Goal: Information Seeking & Learning: Understand process/instructions

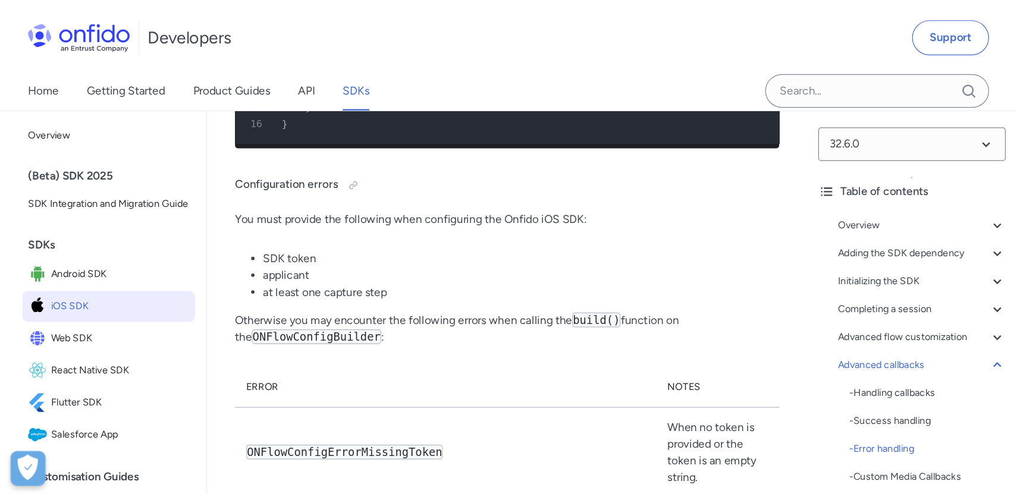
scroll to position [28546, 0]
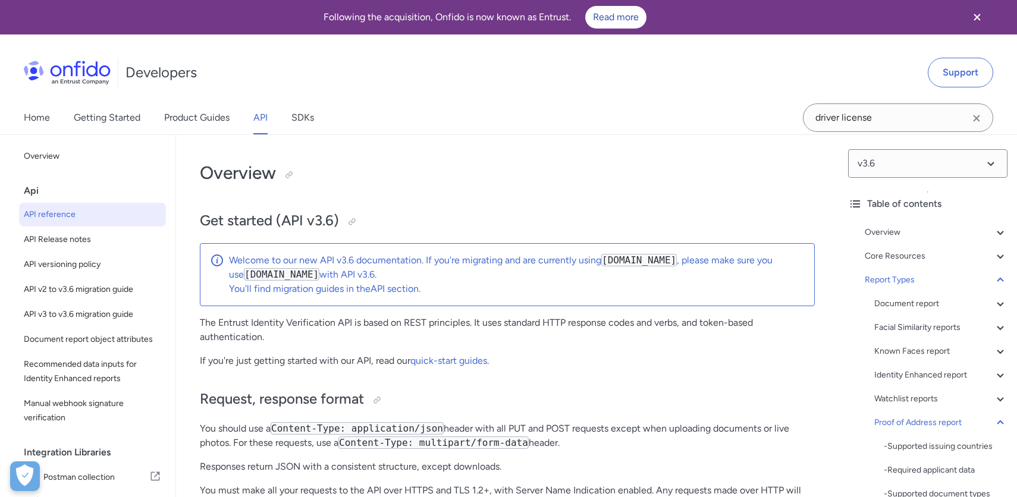
select select "http"
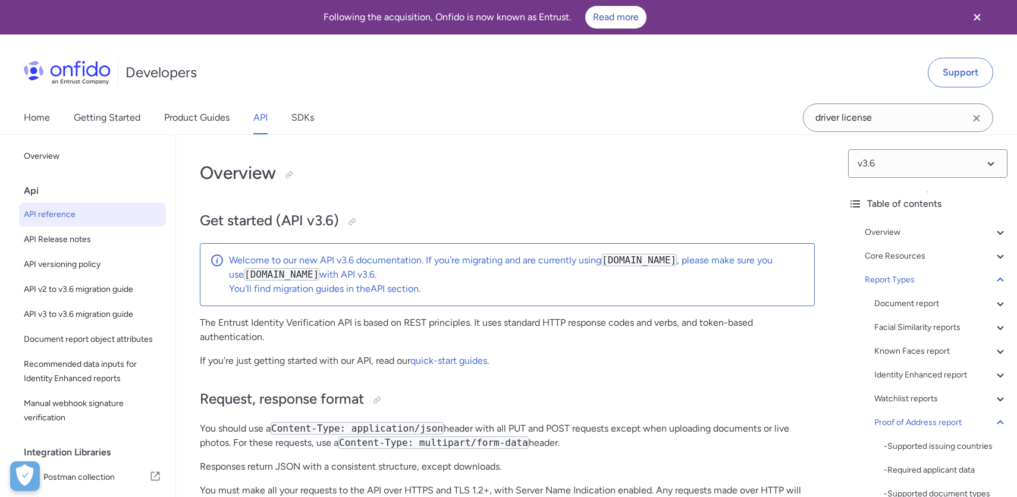
select select "http"
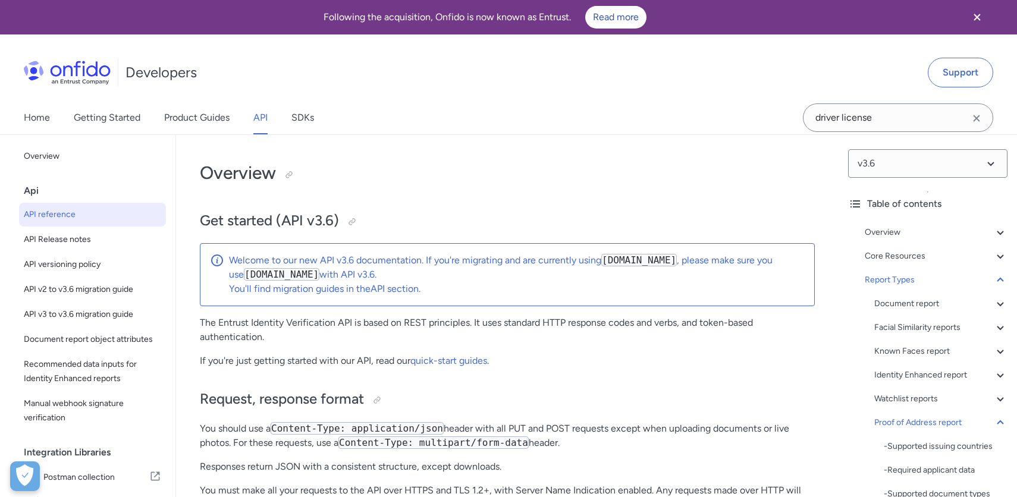
select select "http"
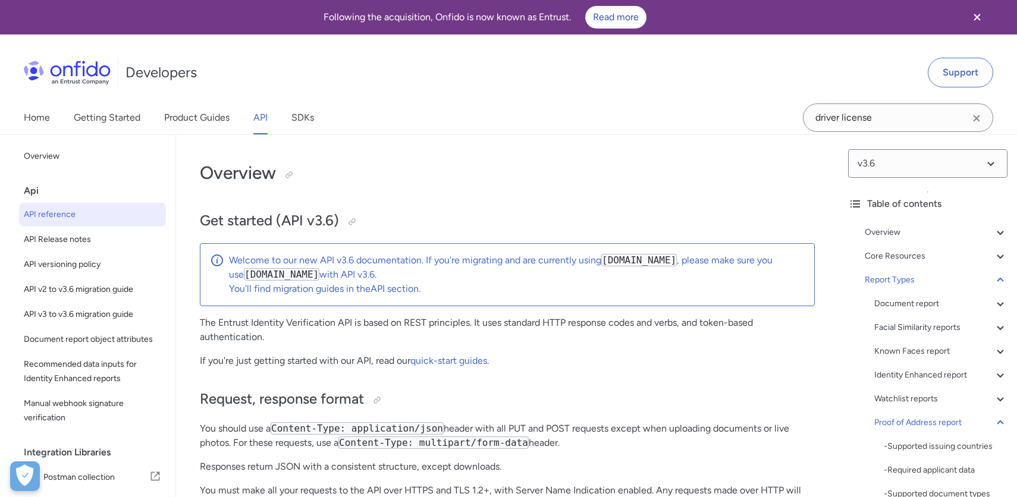
select select "http"
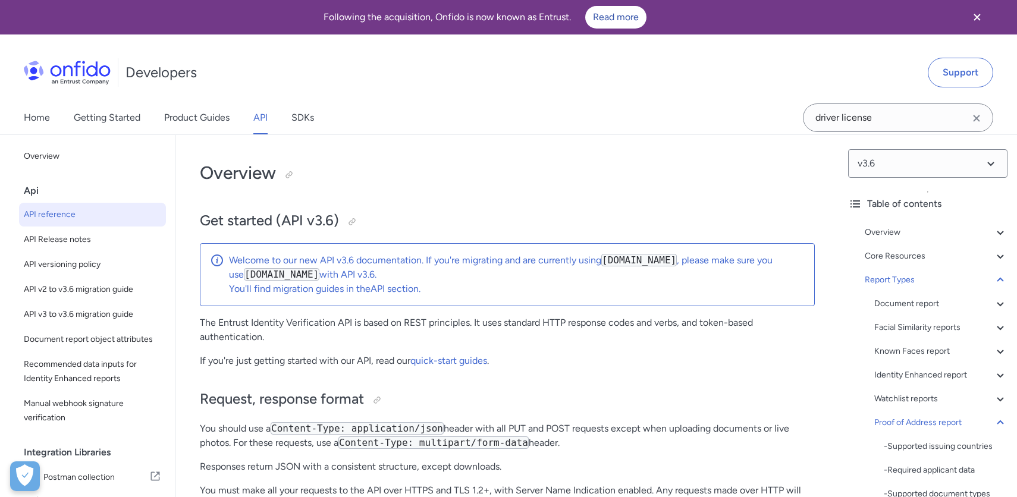
select select "http"
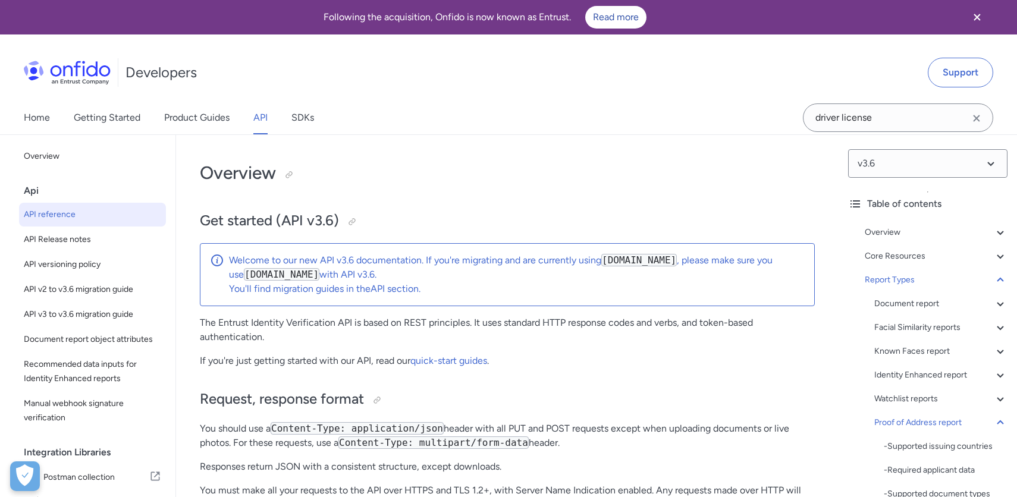
select select "http"
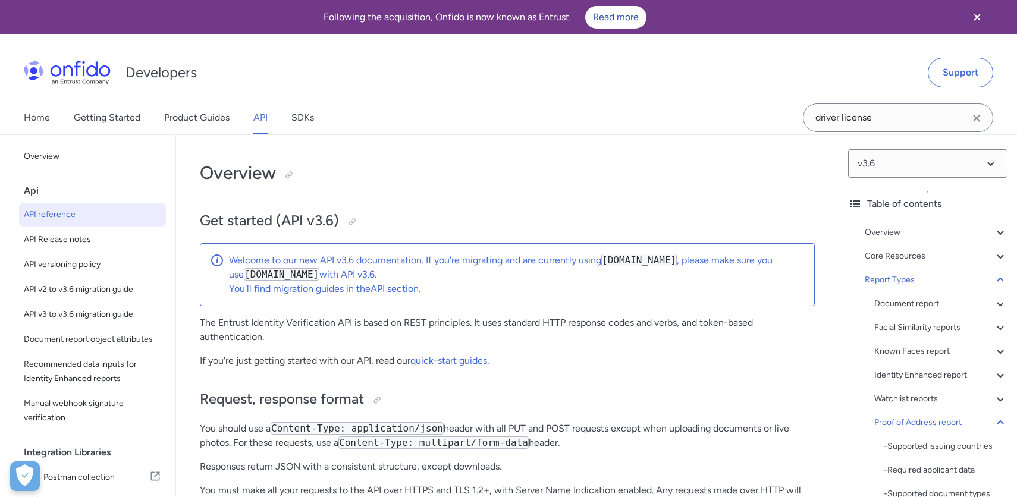
select select "http"
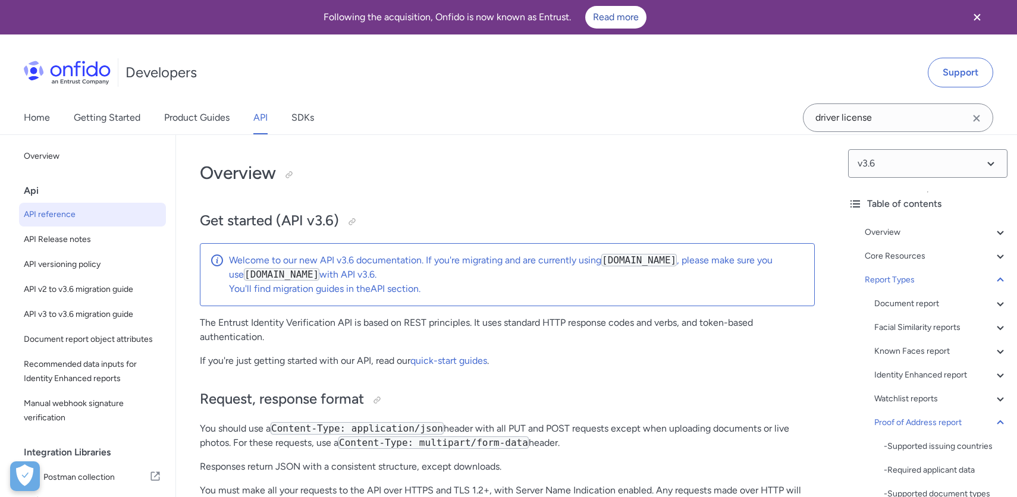
select select "http"
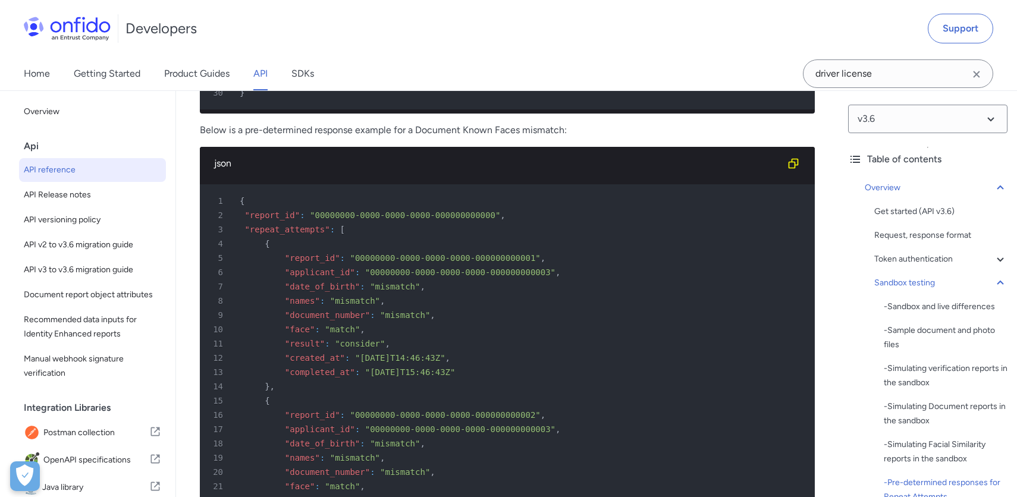
scroll to position [5570, 0]
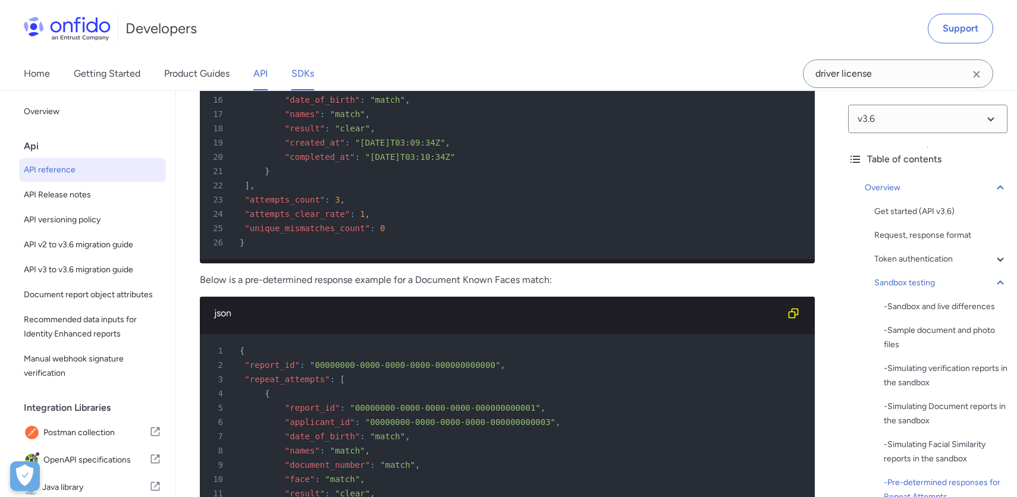
click at [303, 70] on link "SDKs" at bounding box center [302, 73] width 23 height 33
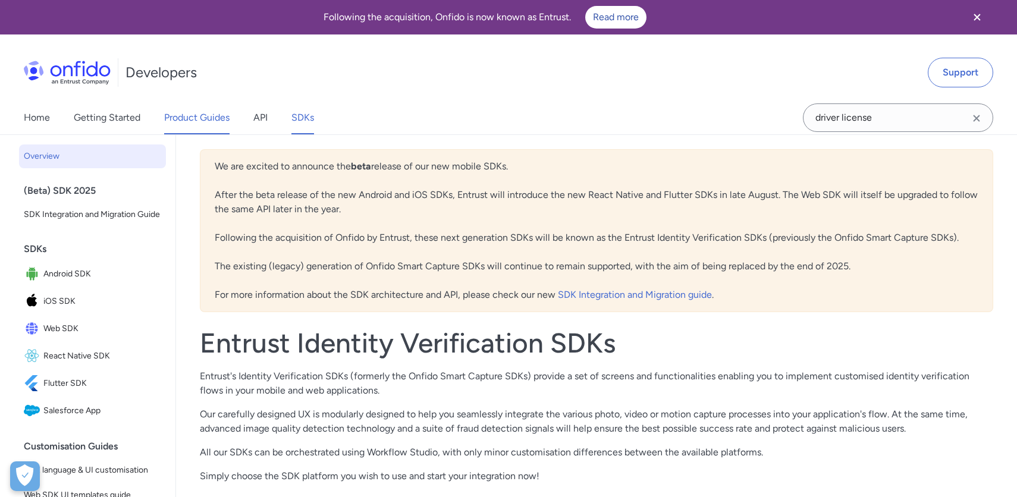
click at [206, 121] on link "Product Guides" at bounding box center [196, 117] width 65 height 33
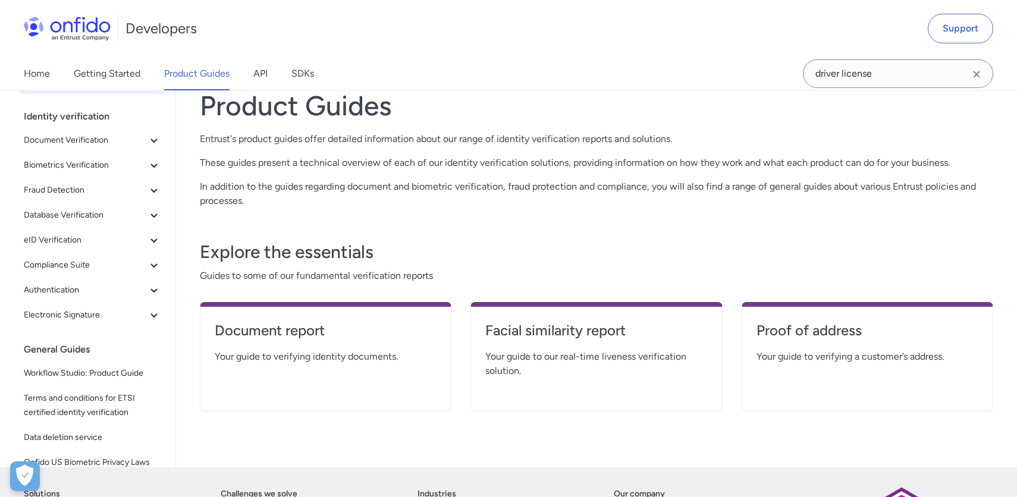
scroll to position [76, 0]
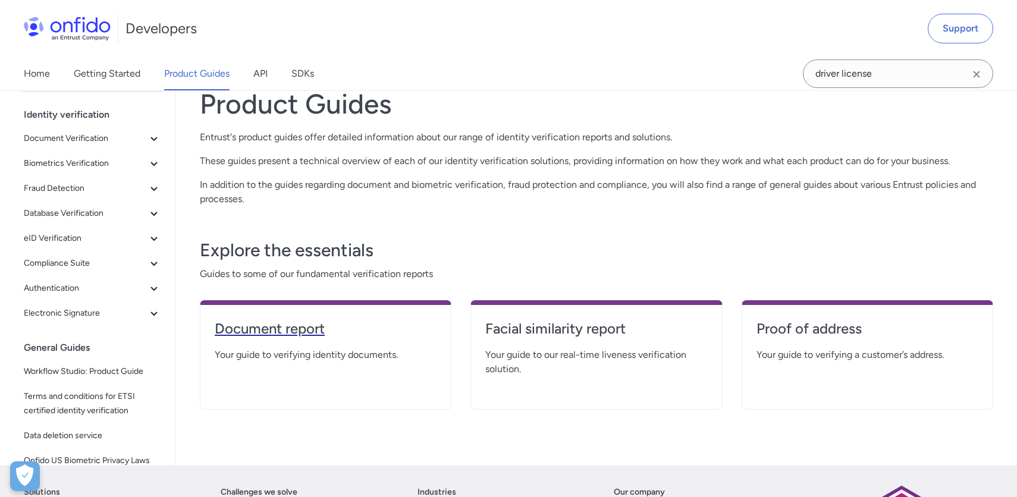
click at [281, 327] on h4 "Document report" at bounding box center [326, 328] width 222 height 19
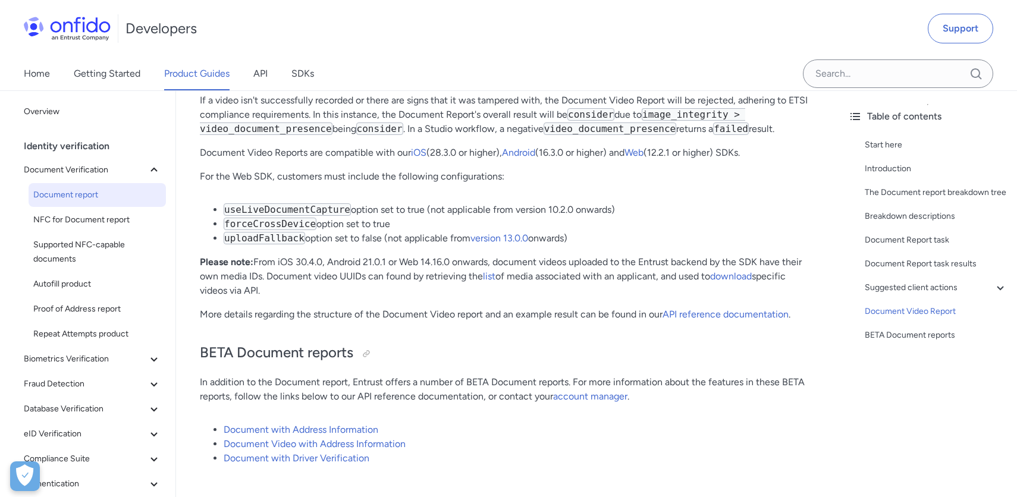
scroll to position [8830, 0]
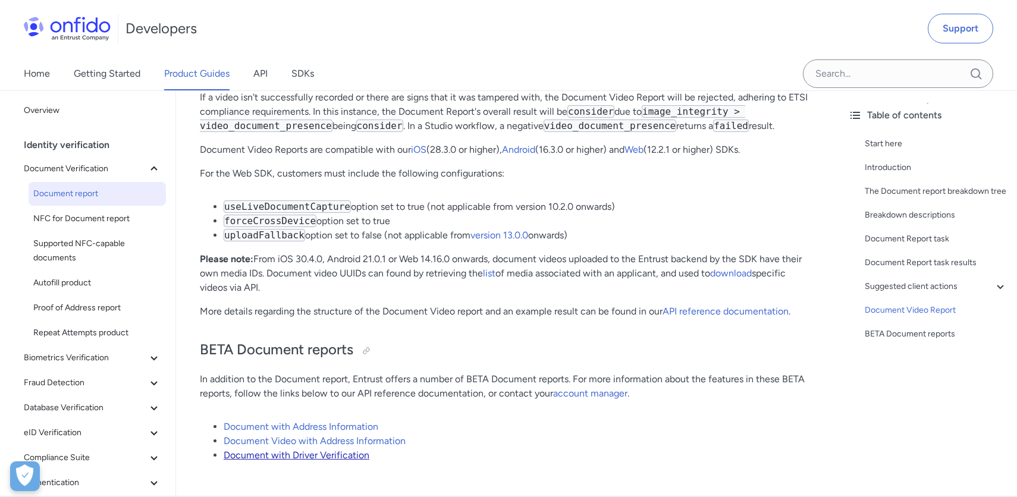
click at [350, 450] on link "Document with Driver Verification" at bounding box center [297, 455] width 146 height 11
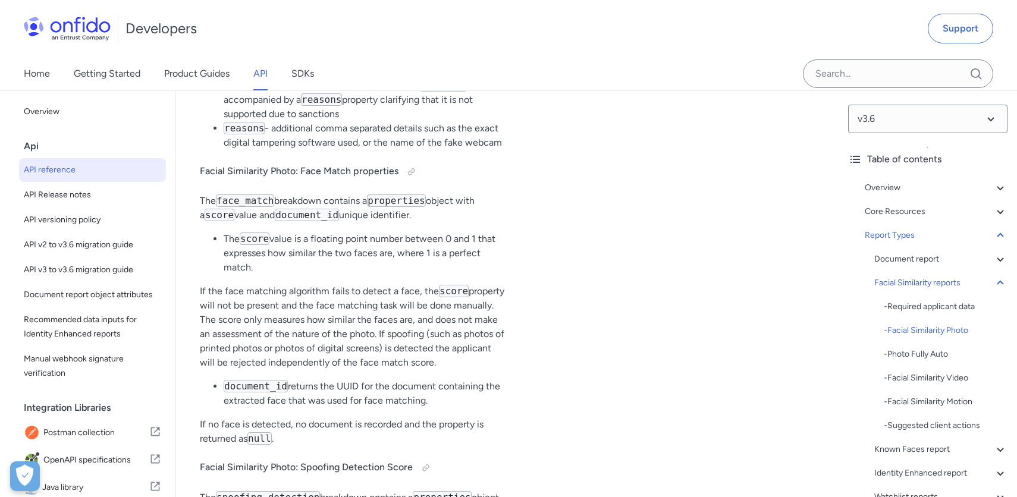
scroll to position [59947, 0]
click at [303, 77] on link "SDKs" at bounding box center [302, 73] width 23 height 33
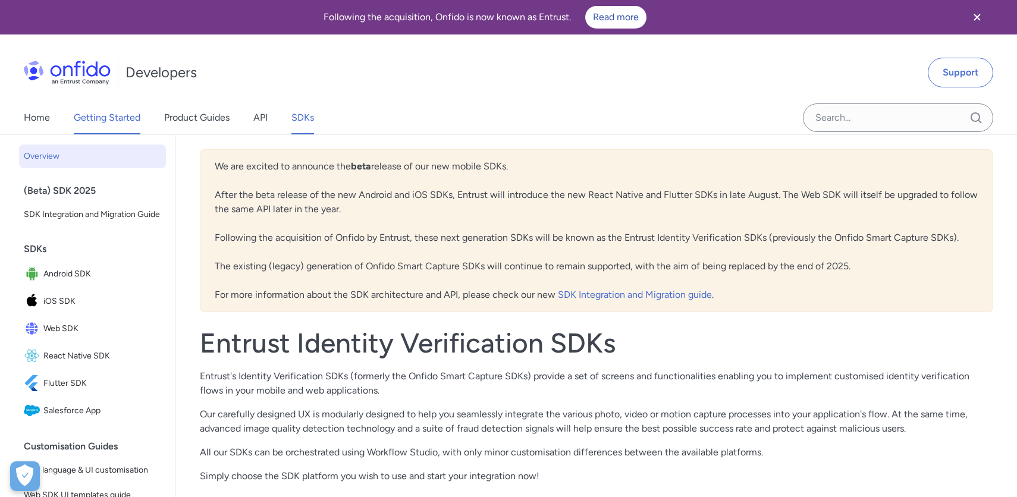
click at [114, 117] on link "Getting Started" at bounding box center [107, 117] width 67 height 33
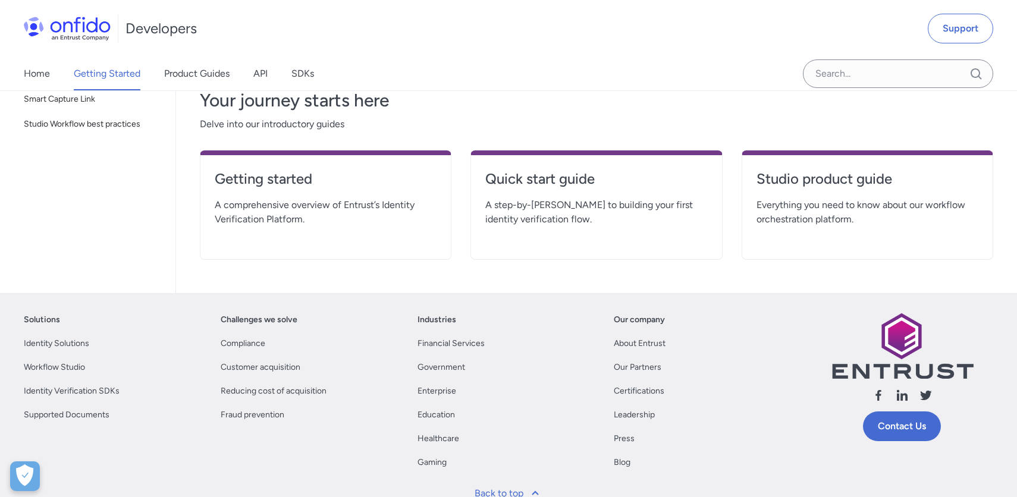
scroll to position [334, 0]
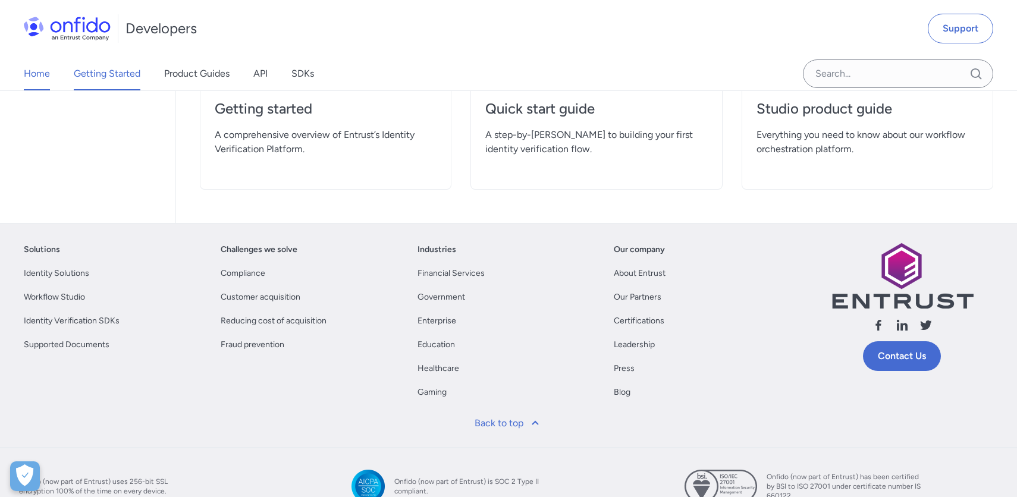
click at [35, 79] on link "Home" at bounding box center [37, 73] width 26 height 33
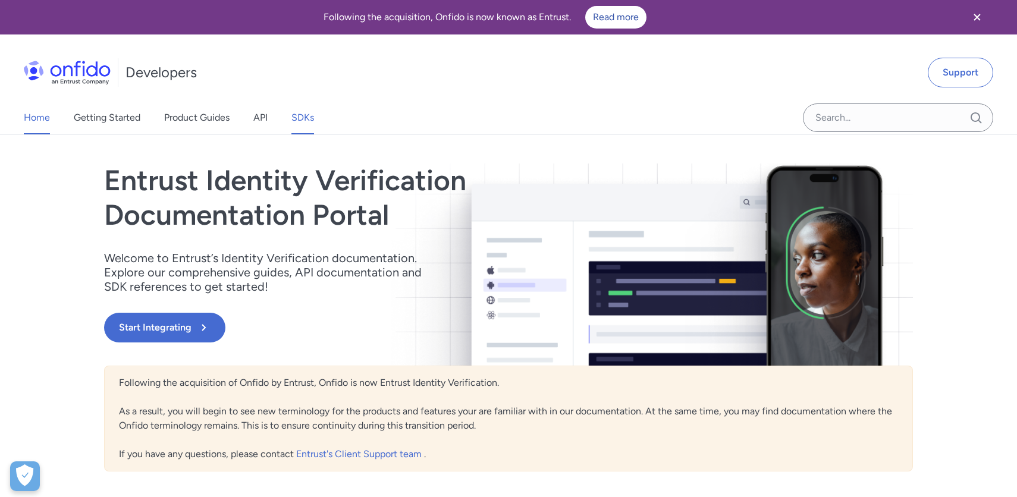
click at [306, 120] on link "SDKs" at bounding box center [302, 117] width 23 height 33
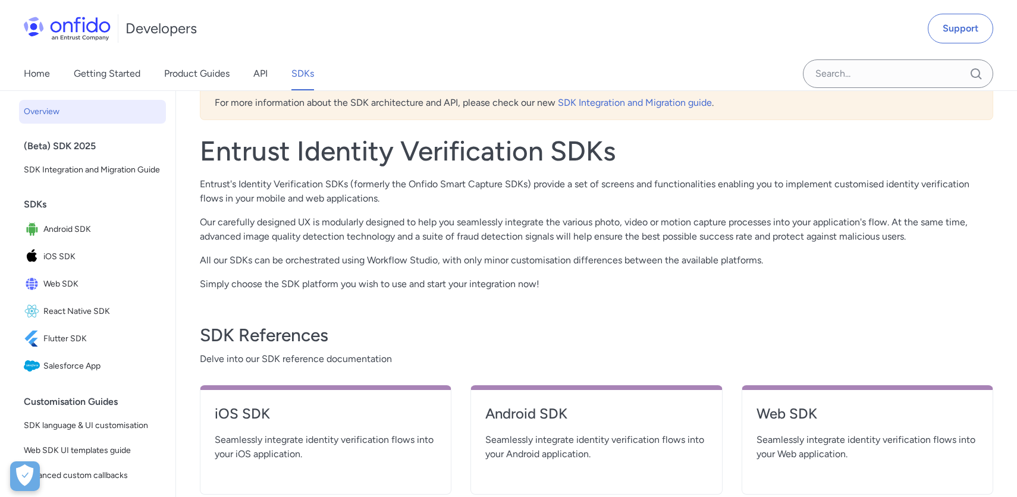
scroll to position [370, 0]
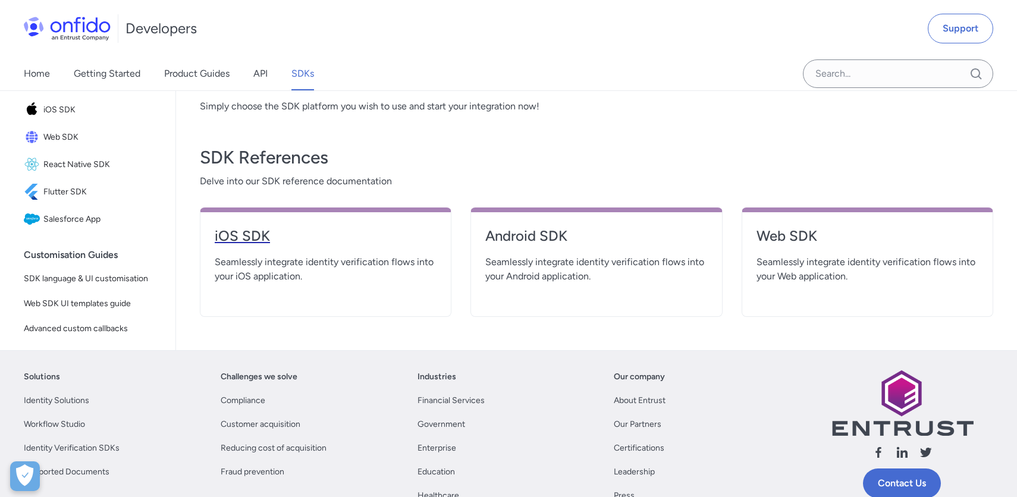
click at [256, 236] on h4 "iOS SDK" at bounding box center [326, 236] width 222 height 19
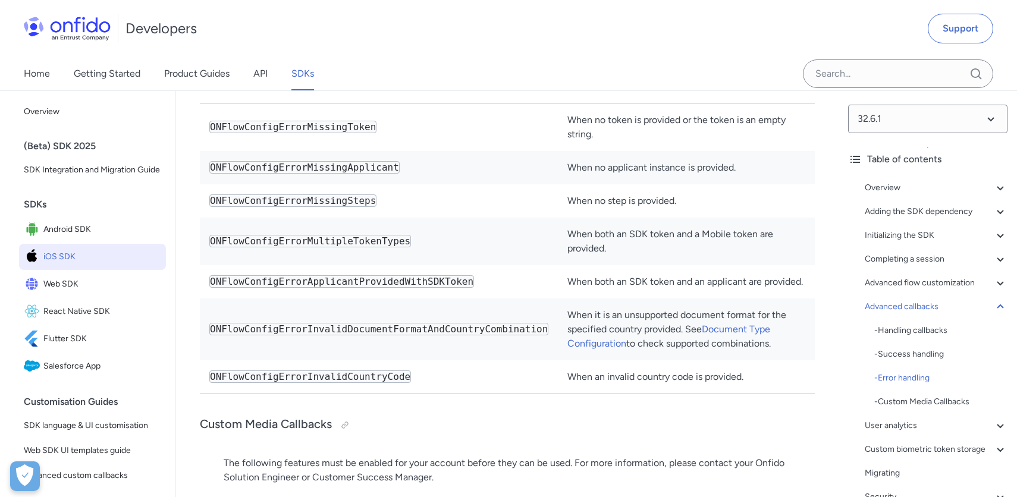
scroll to position [28885, 0]
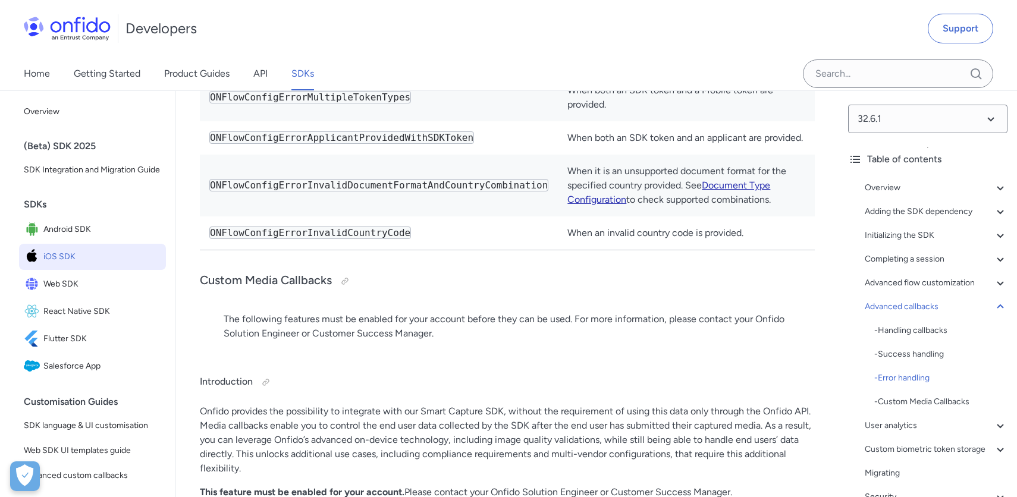
click at [722, 190] on link "Document Type Configuration" at bounding box center [668, 193] width 203 height 26
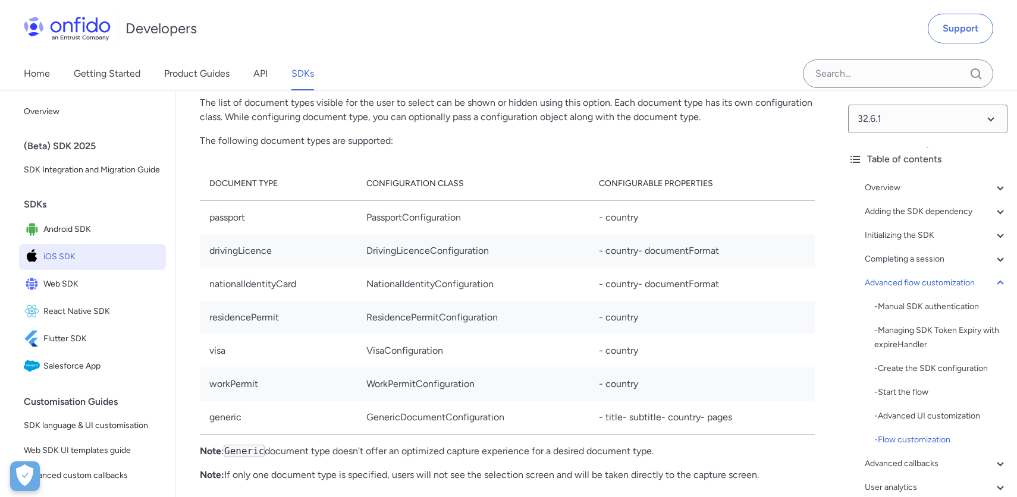
scroll to position [16006, 0]
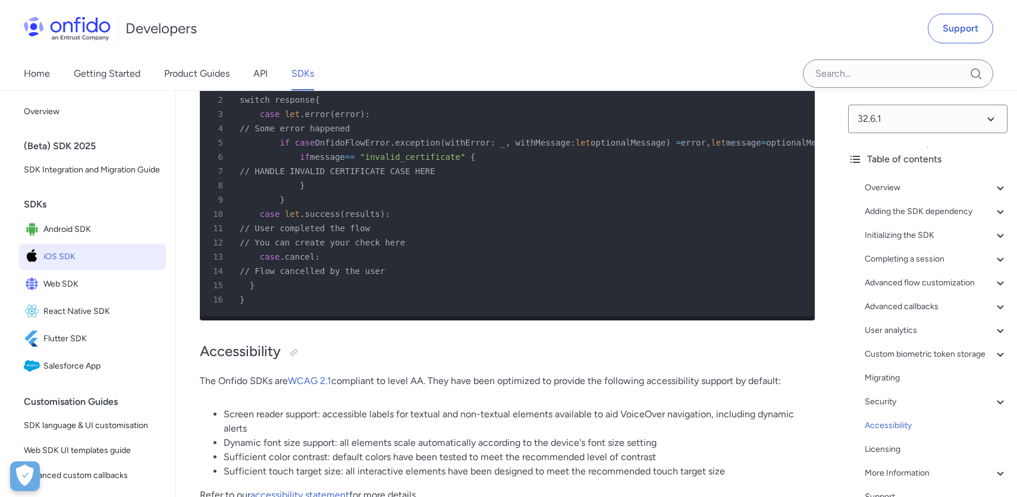
scroll to position [33236, 0]
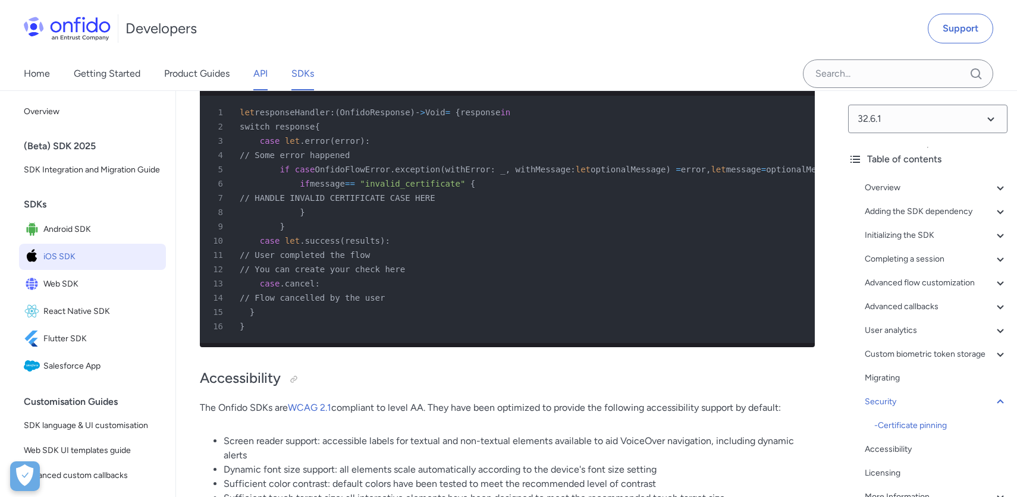
click at [263, 75] on link "API" at bounding box center [260, 73] width 14 height 33
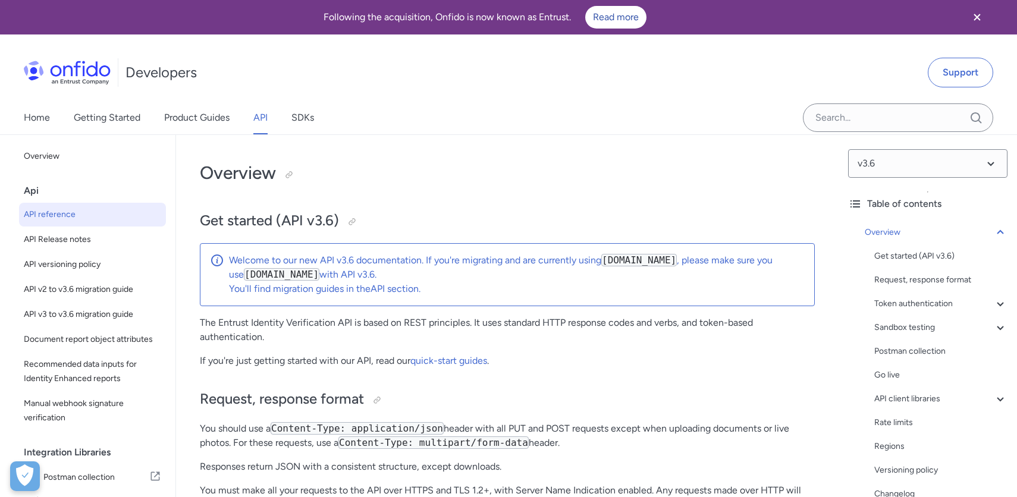
select select "http"
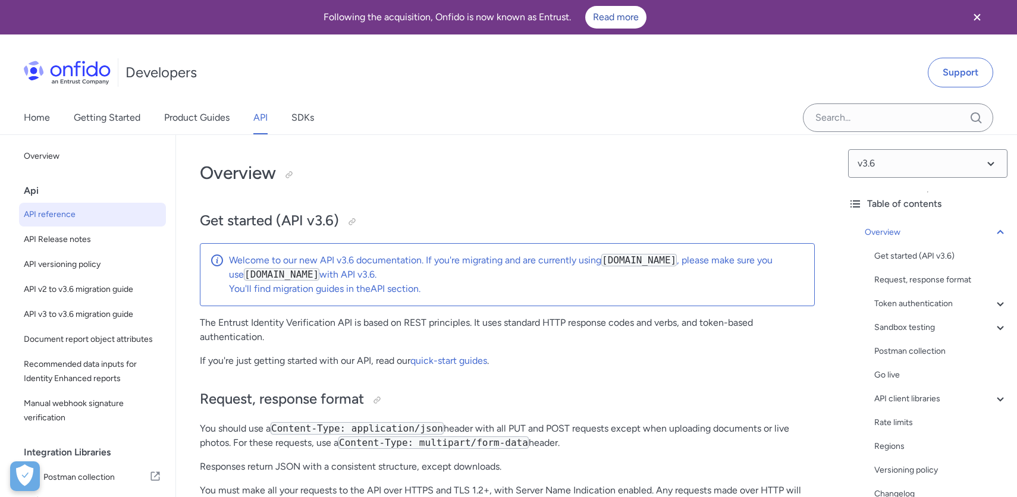
select select "http"
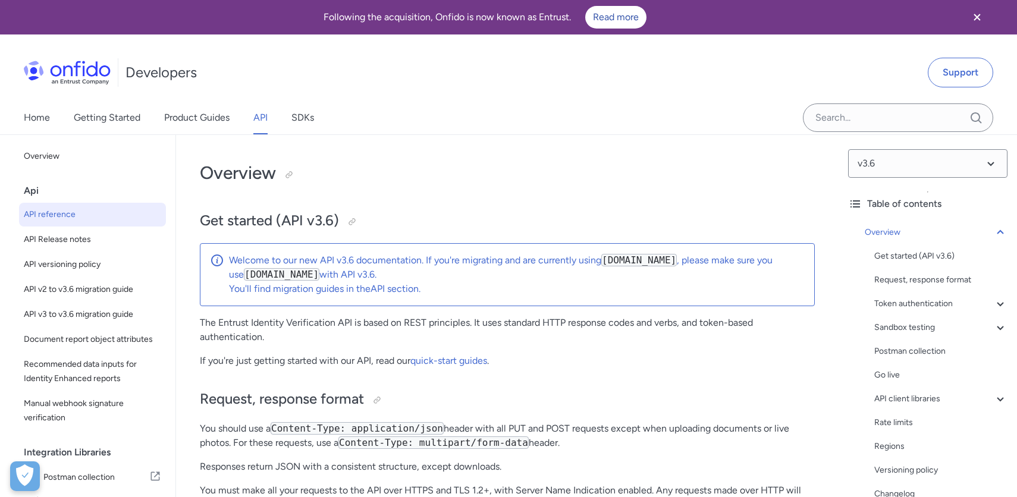
select select "http"
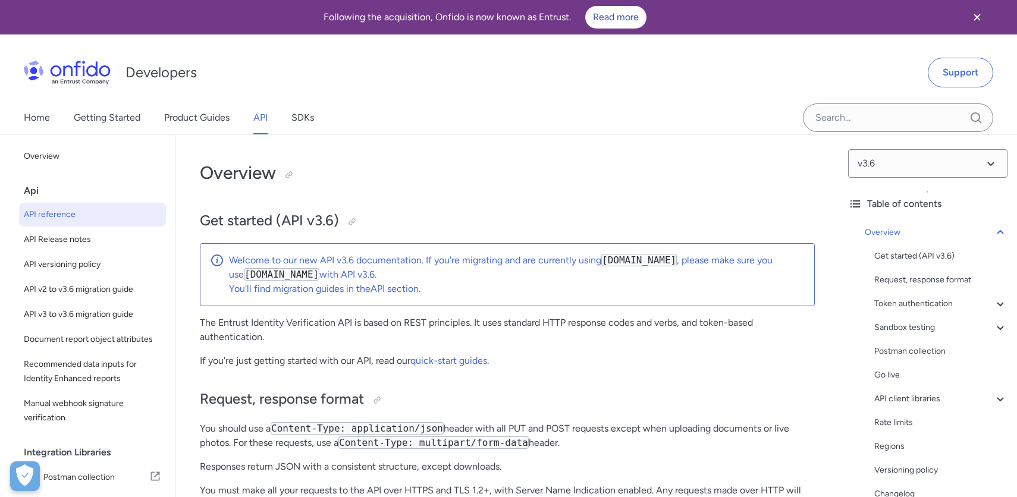
select select "http"
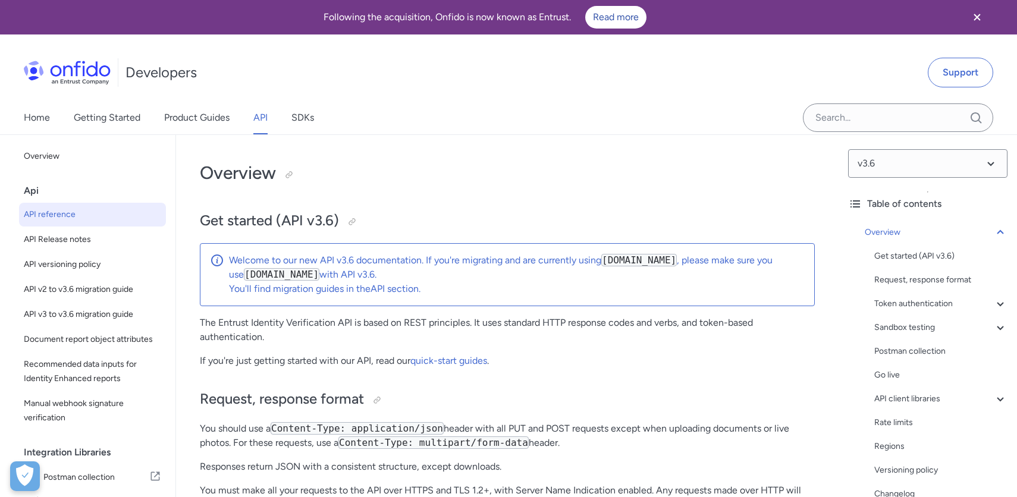
select select "http"
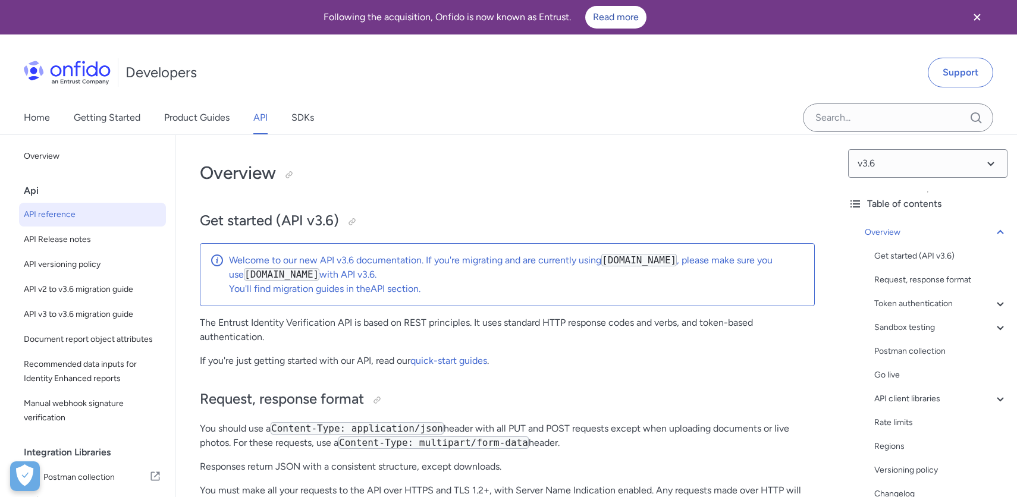
select select "http"
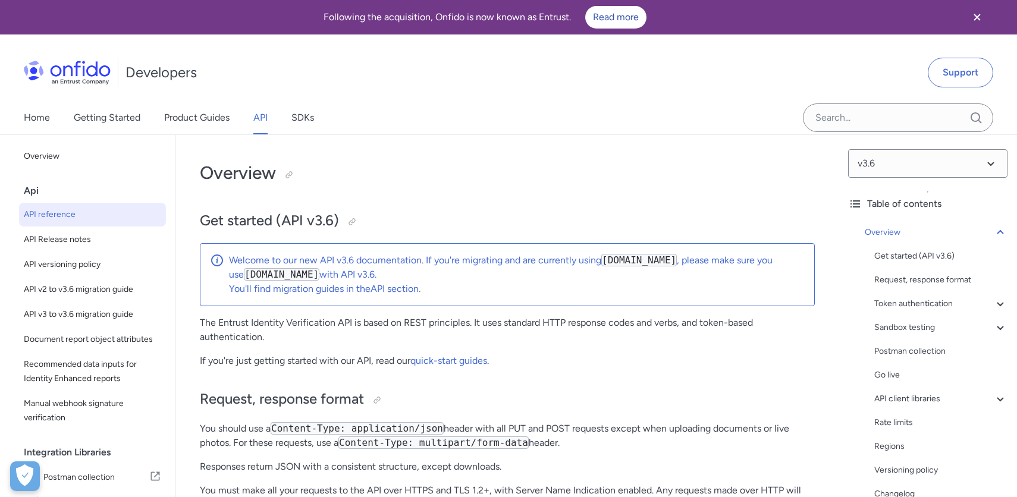
select select "http"
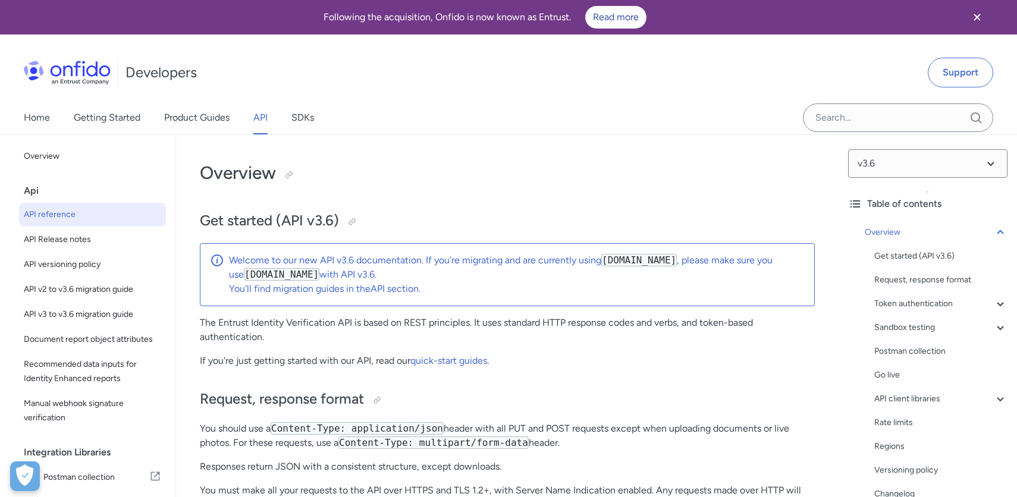
select select "http"
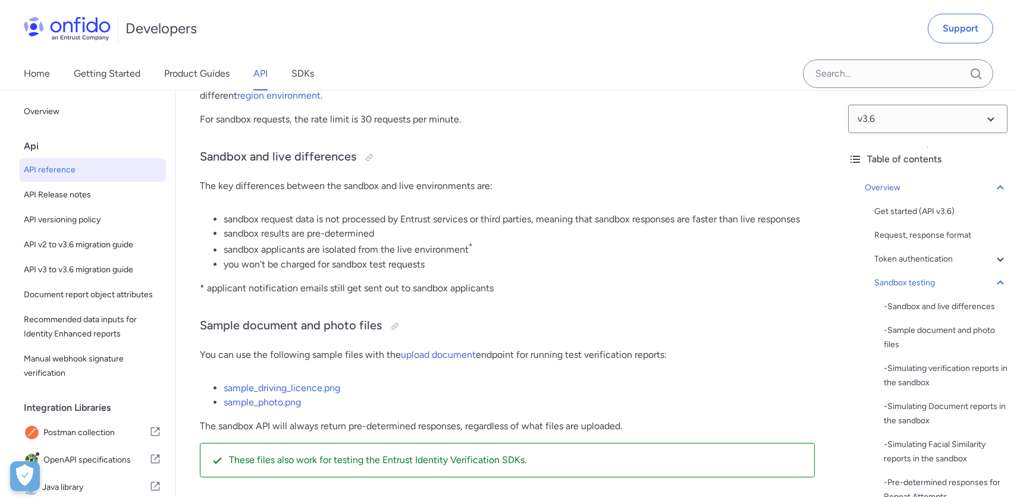
scroll to position [2024, 0]
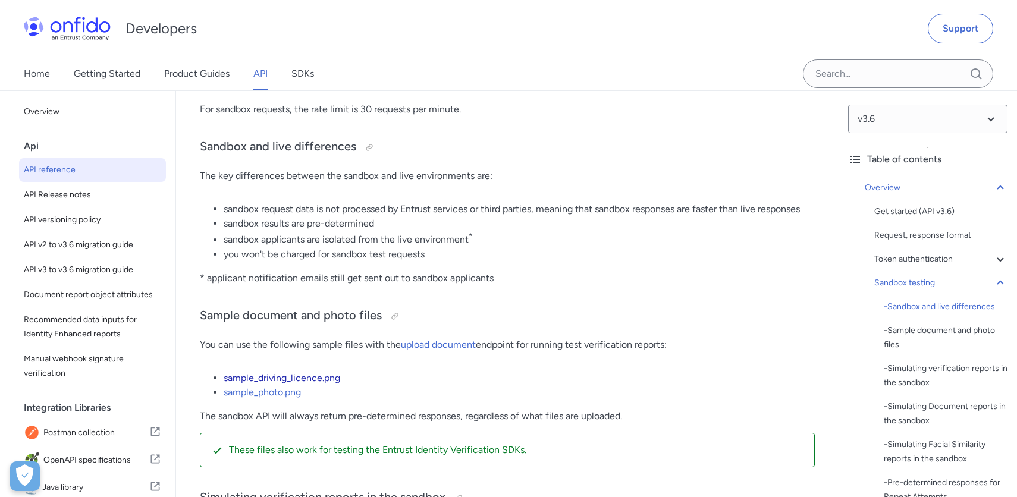
click at [294, 375] on link "sample_driving_licence.png" at bounding box center [282, 377] width 117 height 11
click at [278, 391] on link "sample_photo.png" at bounding box center [262, 392] width 77 height 11
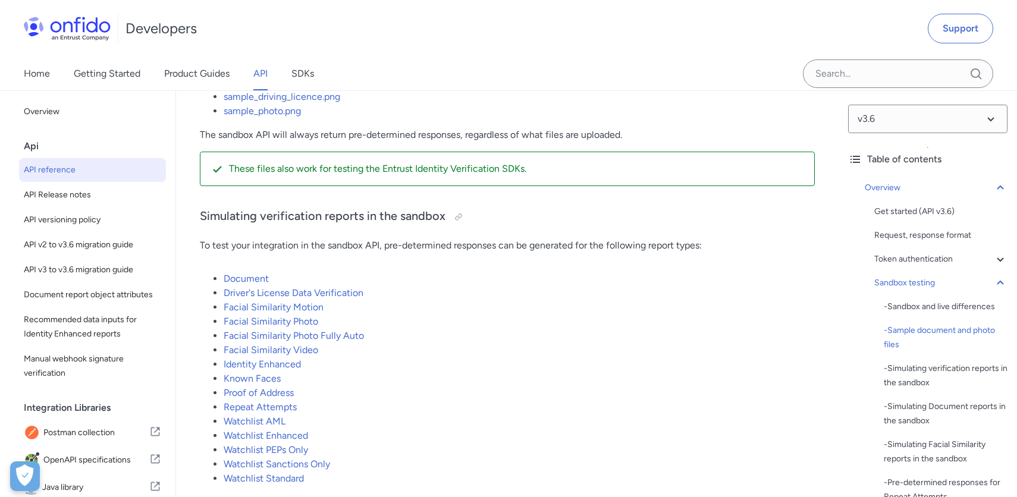
scroll to position [2310, 0]
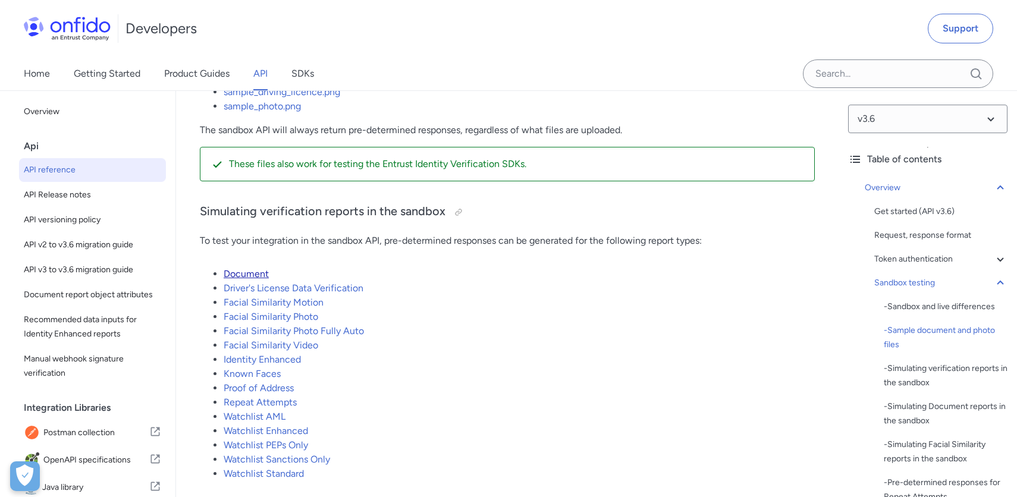
click at [259, 275] on link "Document" at bounding box center [246, 273] width 45 height 11
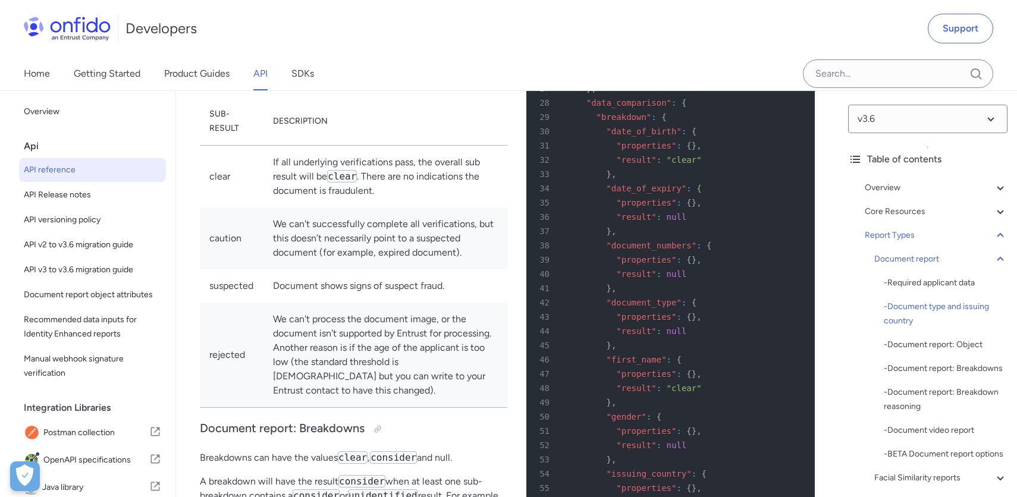
scroll to position [46914, 0]
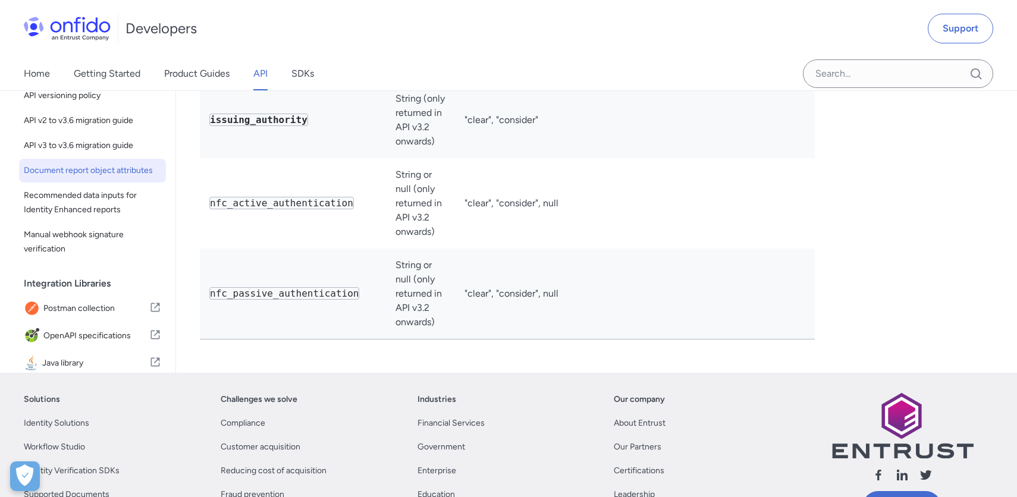
scroll to position [4615, 0]
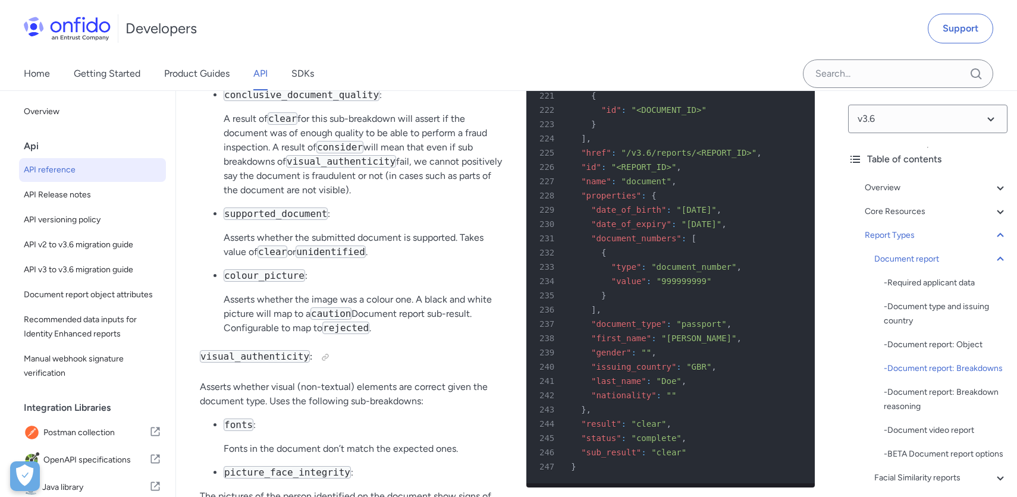
scroll to position [49678, 0]
